Goal: Navigation & Orientation: Find specific page/section

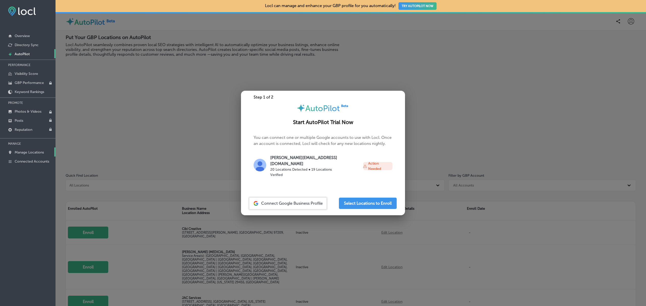
click at [27, 154] on p "Manage Locations" at bounding box center [29, 152] width 29 height 4
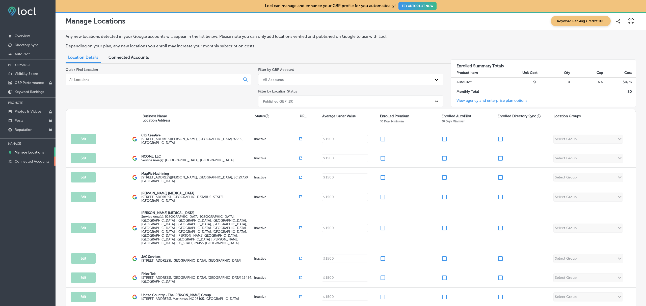
click at [28, 159] on link "Connected Accounts" at bounding box center [28, 161] width 56 height 9
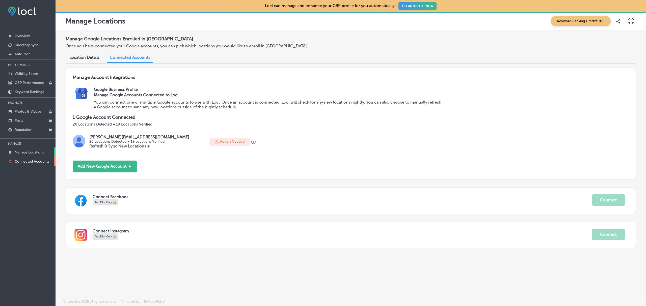
click at [30, 153] on p "Manage Locations" at bounding box center [29, 152] width 29 height 4
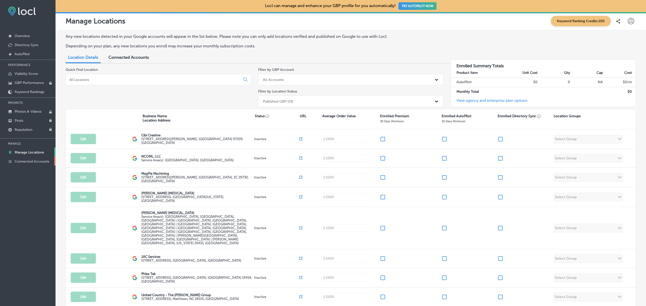
click at [27, 164] on p "Connected Accounts" at bounding box center [32, 162] width 35 height 4
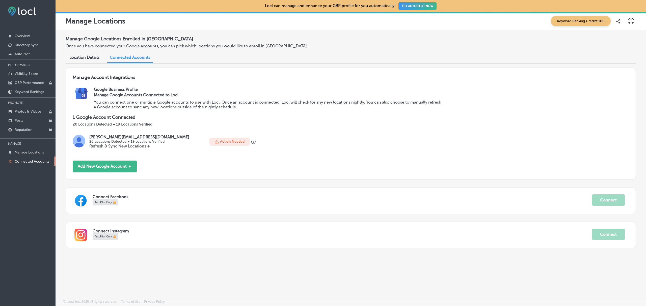
click at [631, 19] on icon at bounding box center [631, 21] width 6 height 6
click at [625, 68] on p "Log Out" at bounding box center [620, 65] width 15 height 6
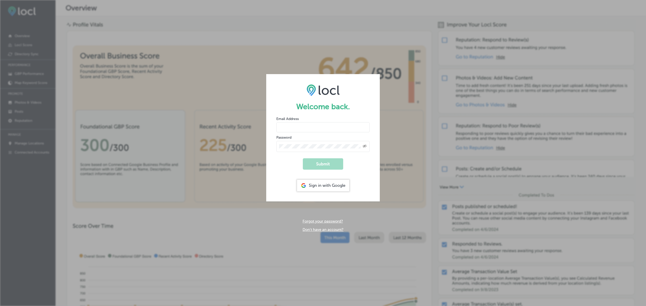
click at [325, 230] on link "Don't have an account?" at bounding box center [323, 230] width 41 height 5
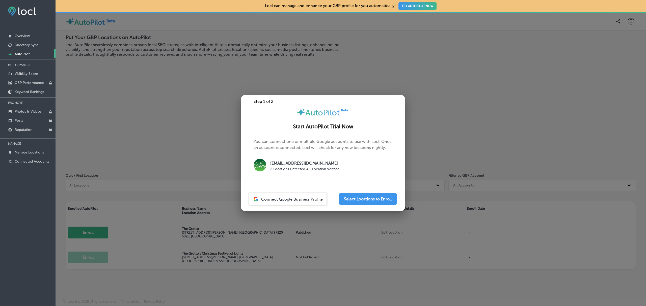
click at [187, 93] on div at bounding box center [323, 153] width 646 height 306
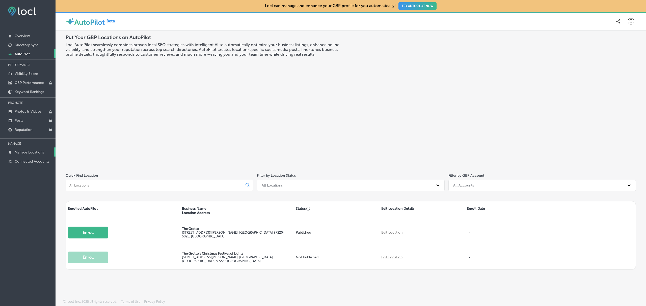
click at [34, 150] on link "Manage Locations" at bounding box center [28, 152] width 56 height 9
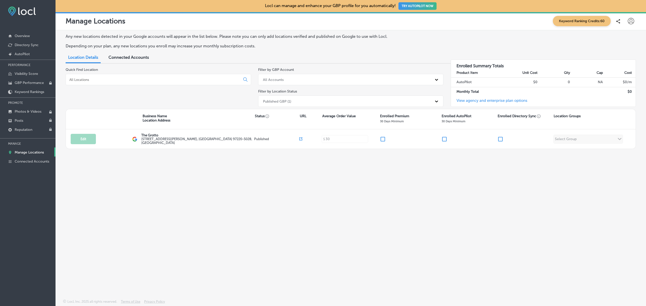
click at [632, 21] on icon at bounding box center [631, 21] width 6 height 6
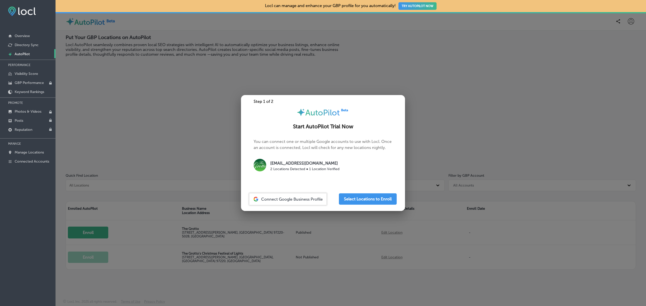
click at [129, 119] on div at bounding box center [323, 153] width 646 height 306
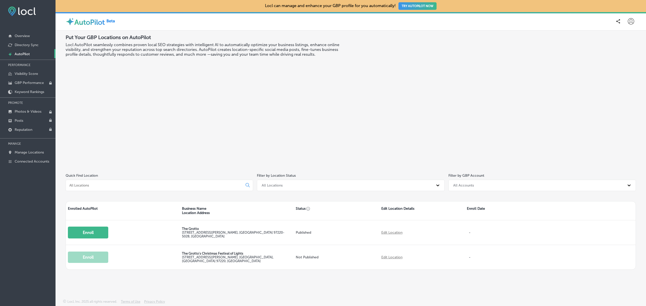
click at [630, 20] on icon at bounding box center [631, 21] width 6 height 6
click at [619, 65] on p "Log Out" at bounding box center [620, 65] width 15 height 6
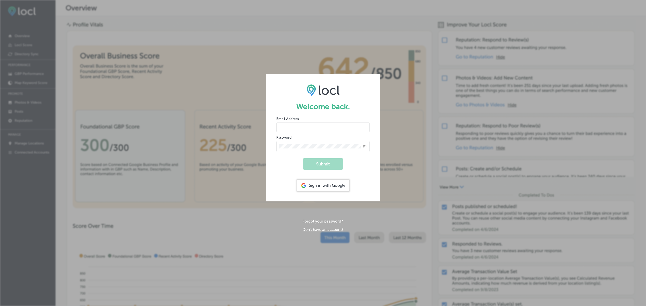
click at [331, 229] on link "Don't have an account?" at bounding box center [323, 230] width 41 height 5
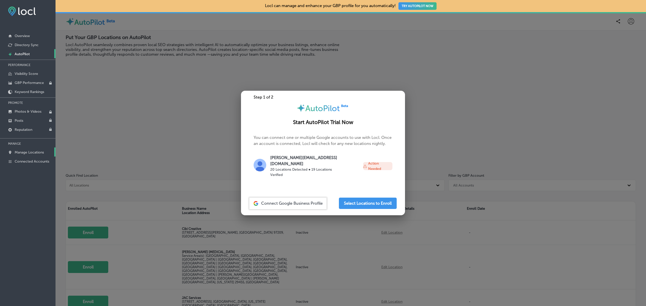
click at [38, 151] on link "Manage Locations" at bounding box center [28, 152] width 56 height 9
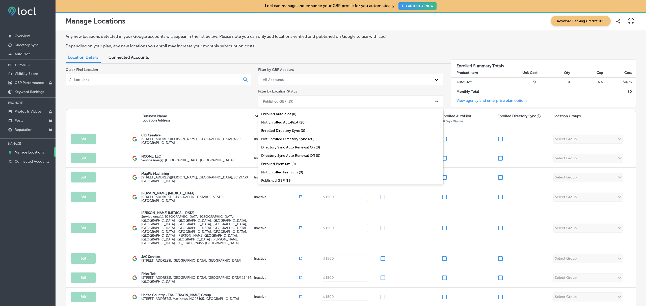
click at [434, 100] on icon at bounding box center [436, 101] width 5 height 5
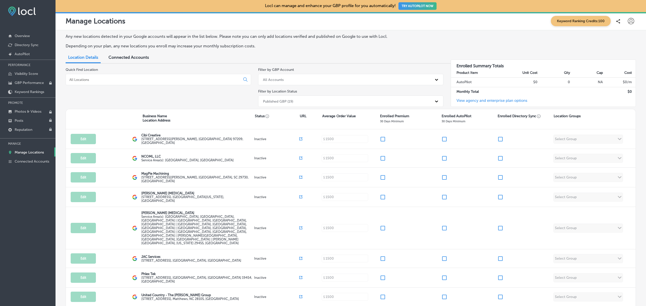
click at [231, 100] on div "Quick Find Location" at bounding box center [159, 88] width 186 height 41
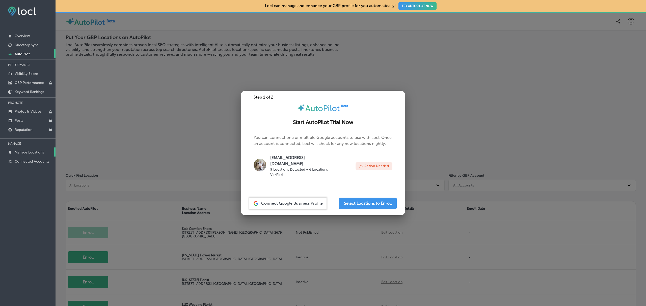
click at [35, 153] on p "Manage Locations" at bounding box center [29, 152] width 29 height 4
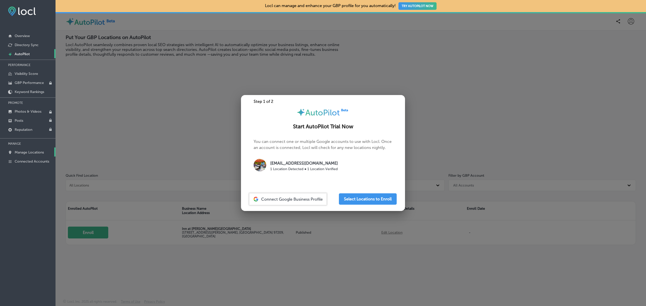
click at [35, 154] on p "Manage Locations" at bounding box center [29, 152] width 29 height 4
click at [141, 82] on div at bounding box center [323, 153] width 646 height 306
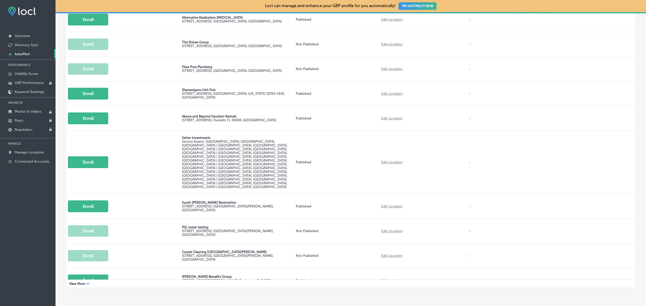
scroll to position [213, 0]
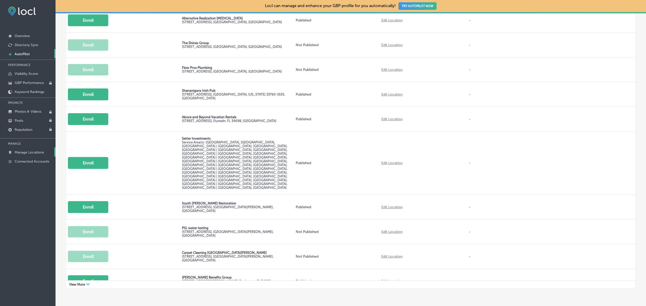
click at [27, 151] on p "Manage Locations" at bounding box center [29, 152] width 29 height 4
